Goal: Task Accomplishment & Management: Manage account settings

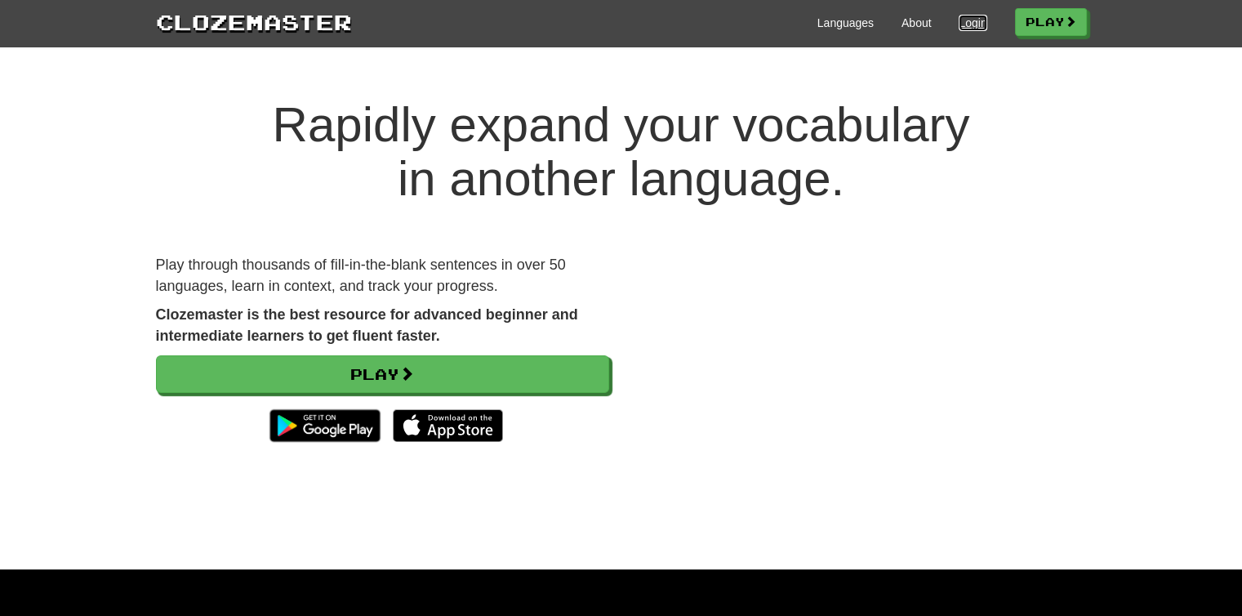
click at [977, 22] on link "Login" at bounding box center [973, 23] width 28 height 16
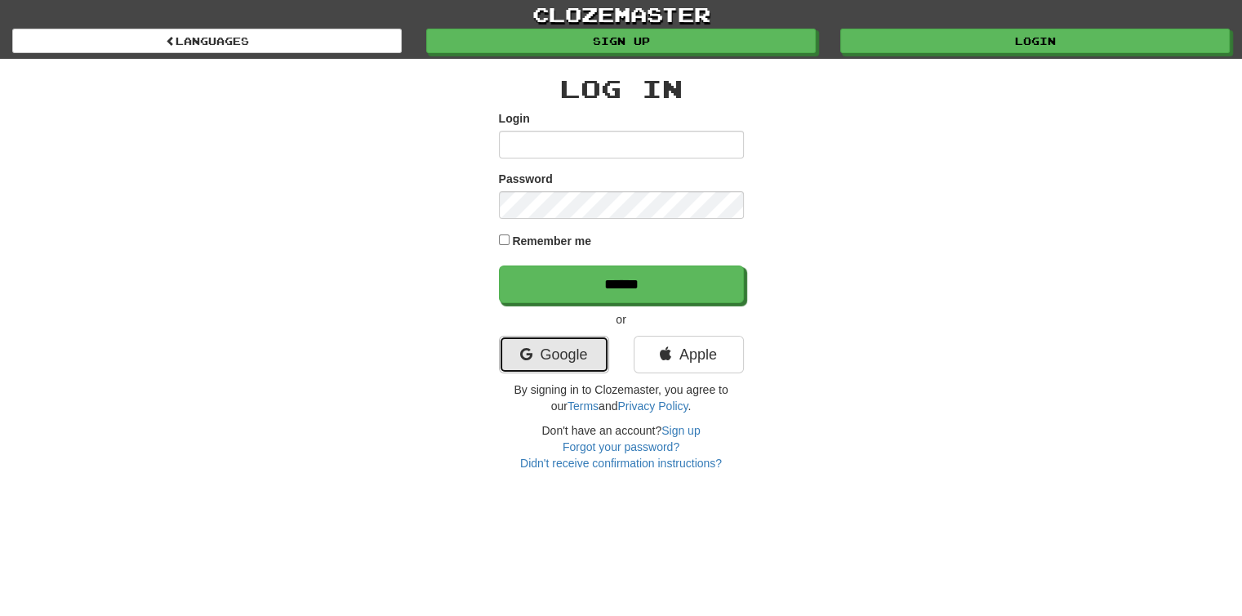
click at [566, 359] on link "Google" at bounding box center [554, 355] width 110 height 38
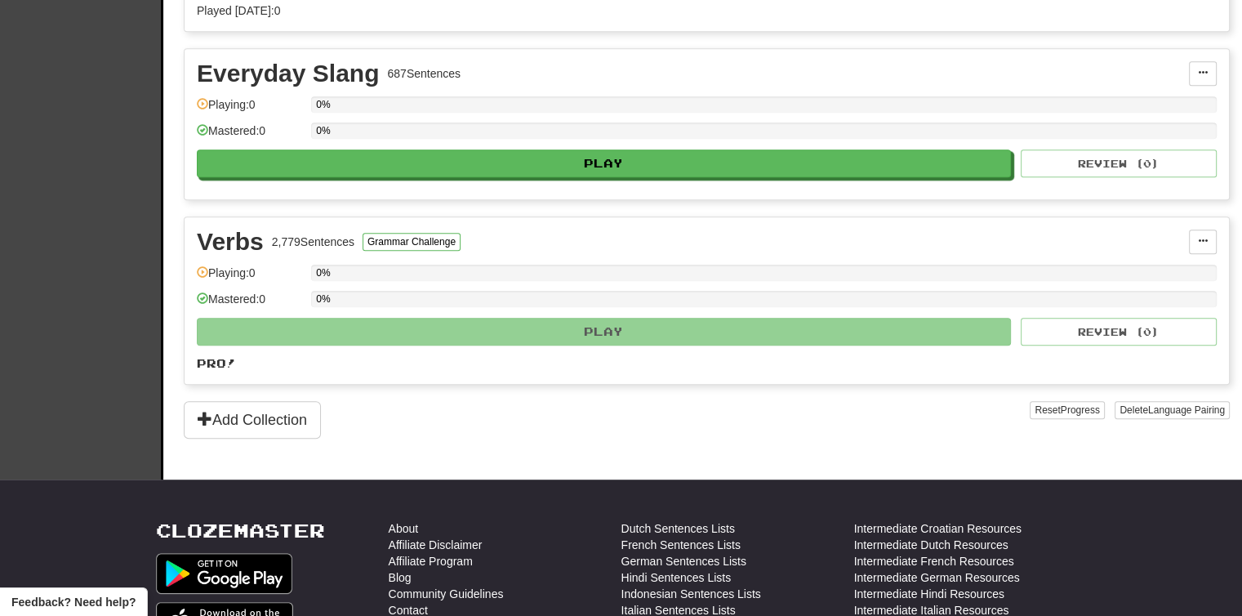
scroll to position [849, 0]
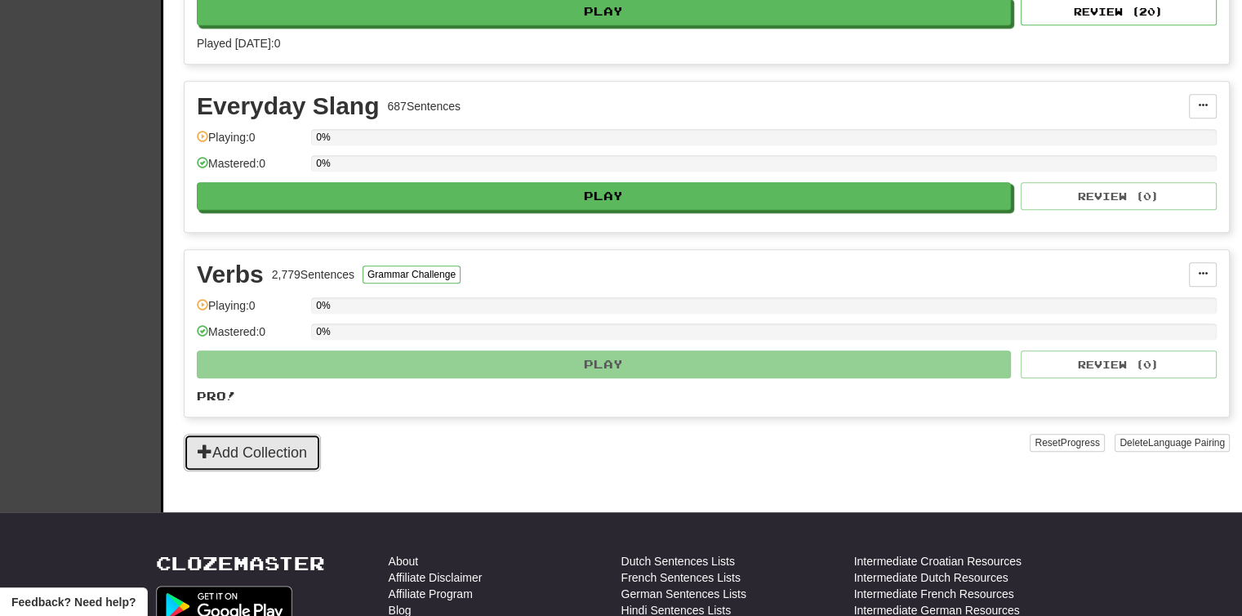
click at [274, 451] on button "Add Collection" at bounding box center [252, 453] width 137 height 38
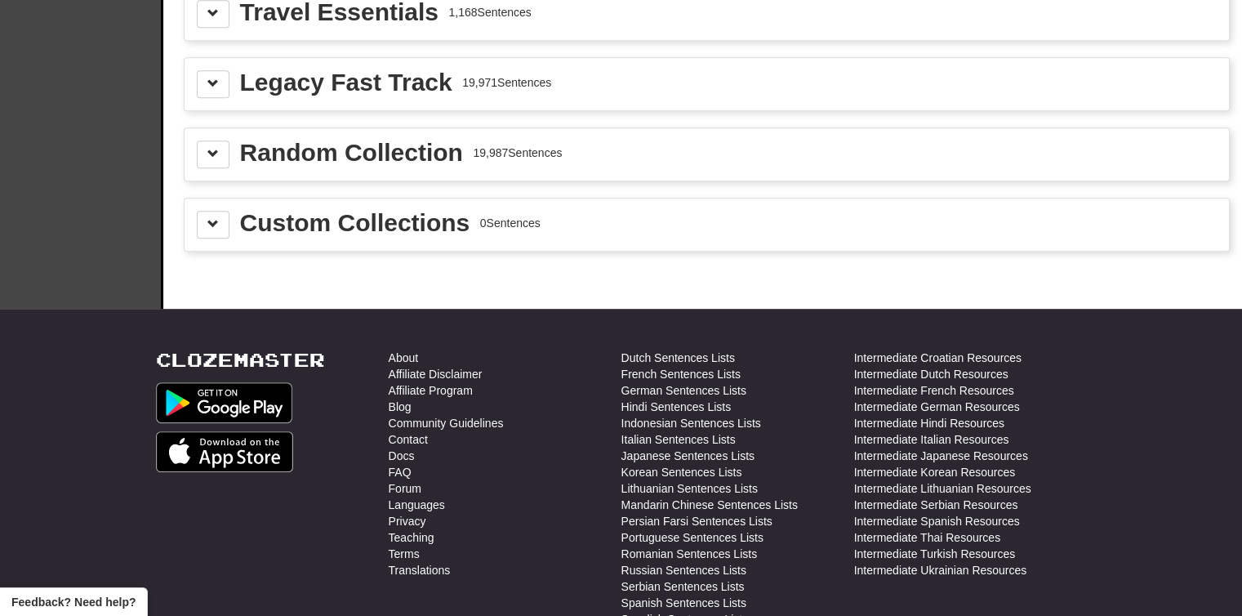
scroll to position [0, 0]
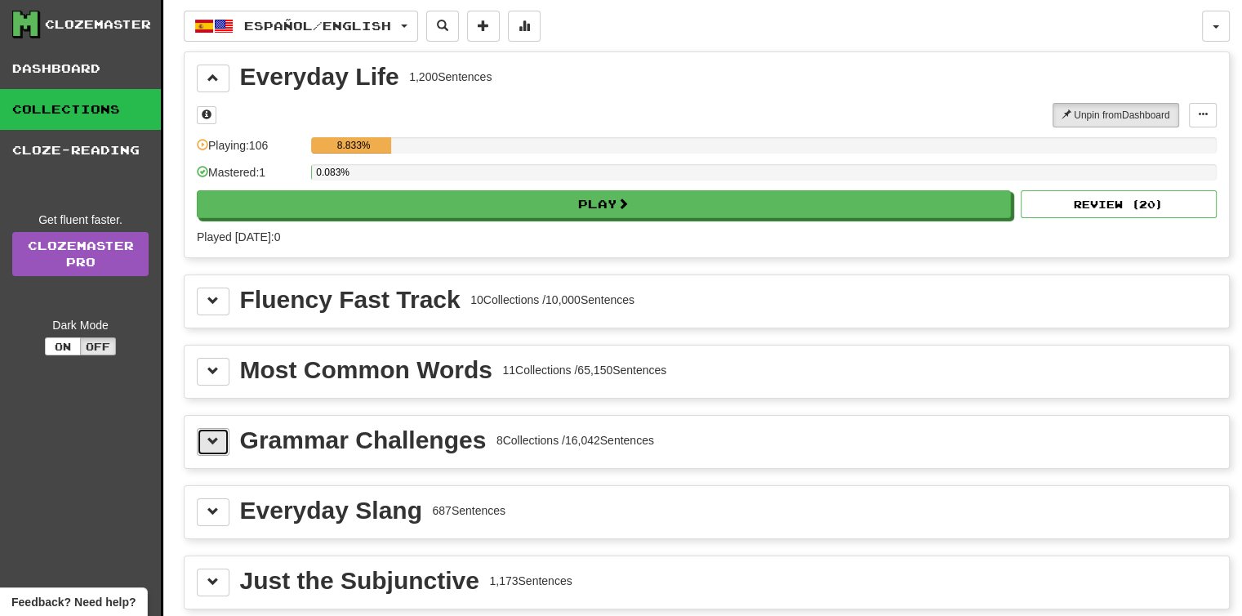
click at [201, 442] on button at bounding box center [213, 442] width 33 height 28
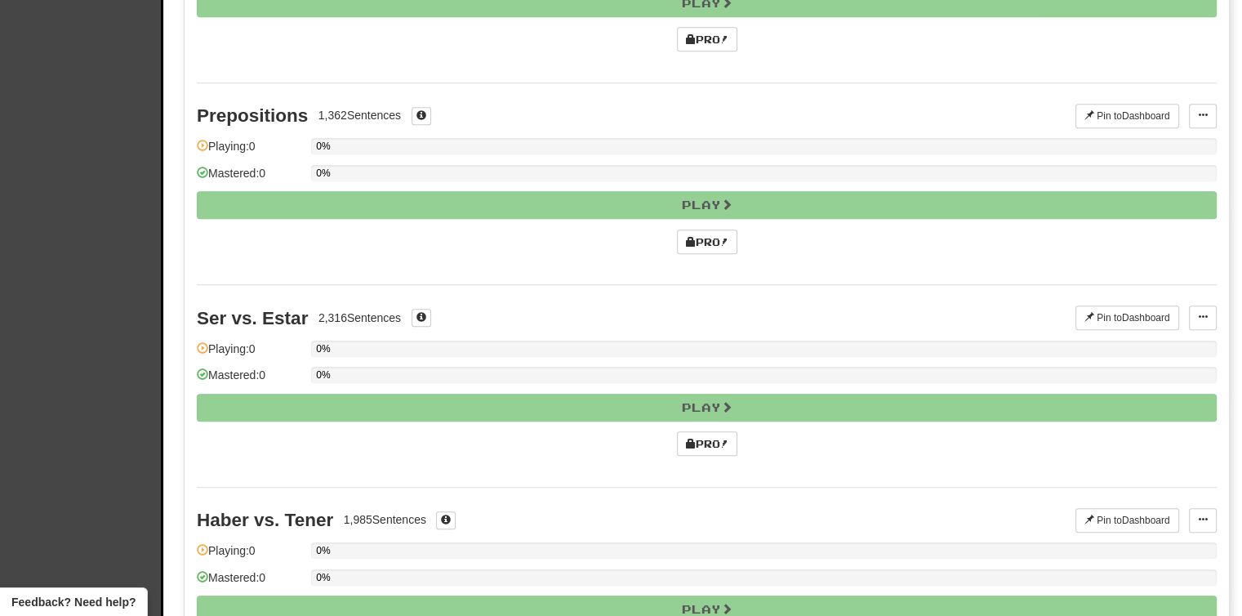
scroll to position [1176, 0]
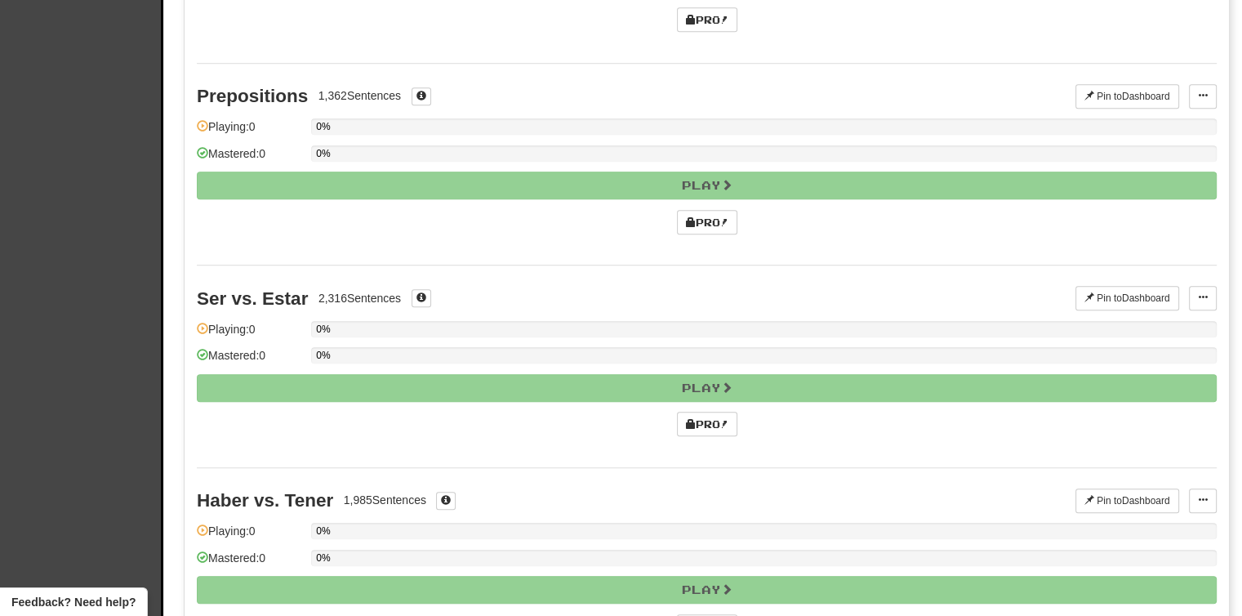
click at [283, 347] on div "Mastered: 0" at bounding box center [250, 360] width 106 height 27
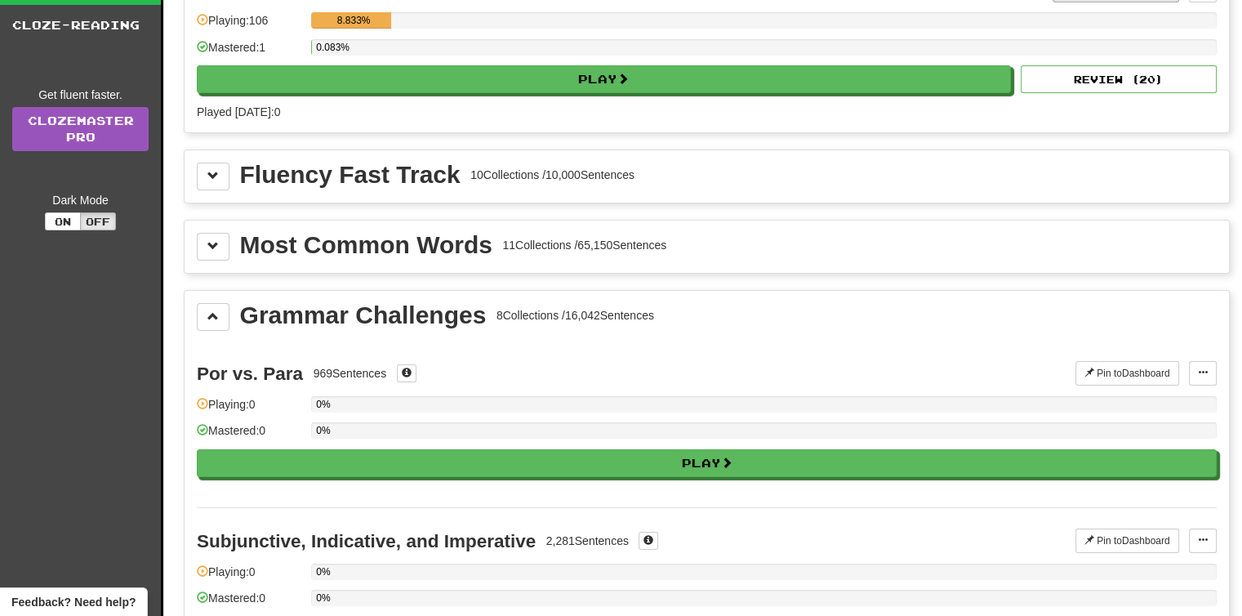
scroll to position [0, 0]
